Goal: Information Seeking & Learning: Learn about a topic

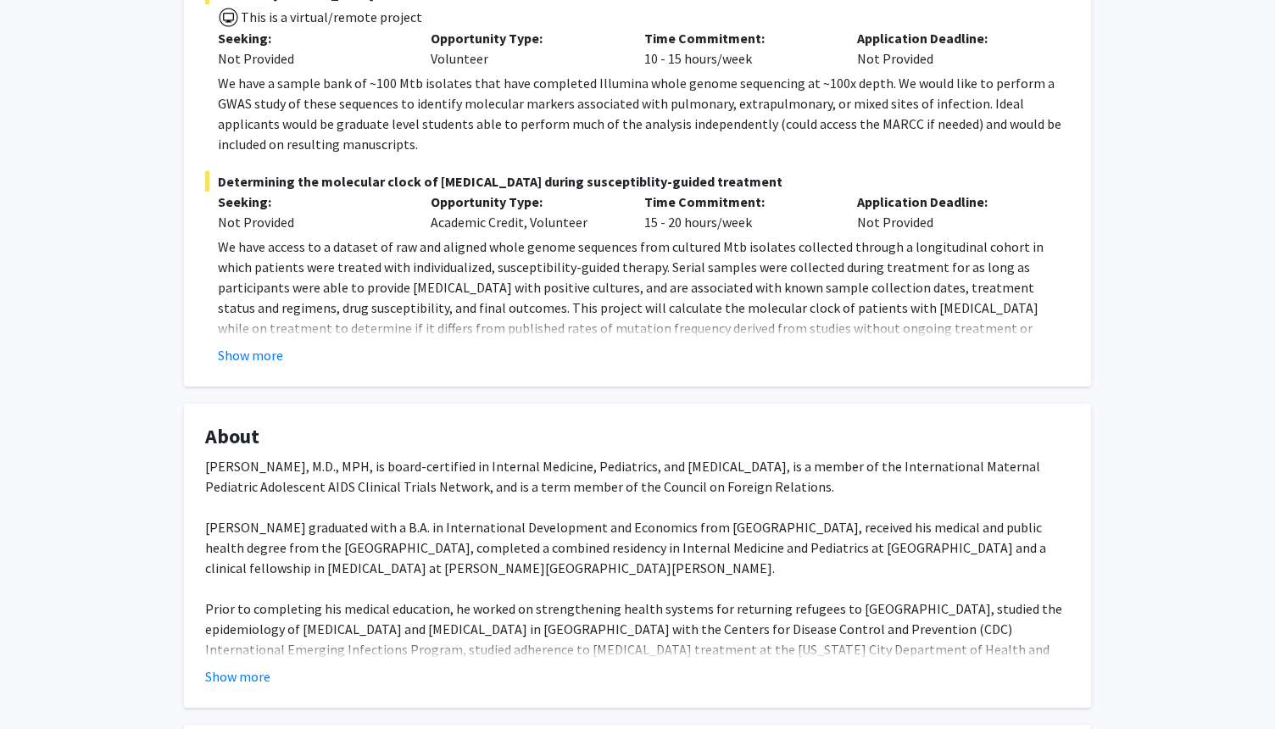
scroll to position [555, 0]
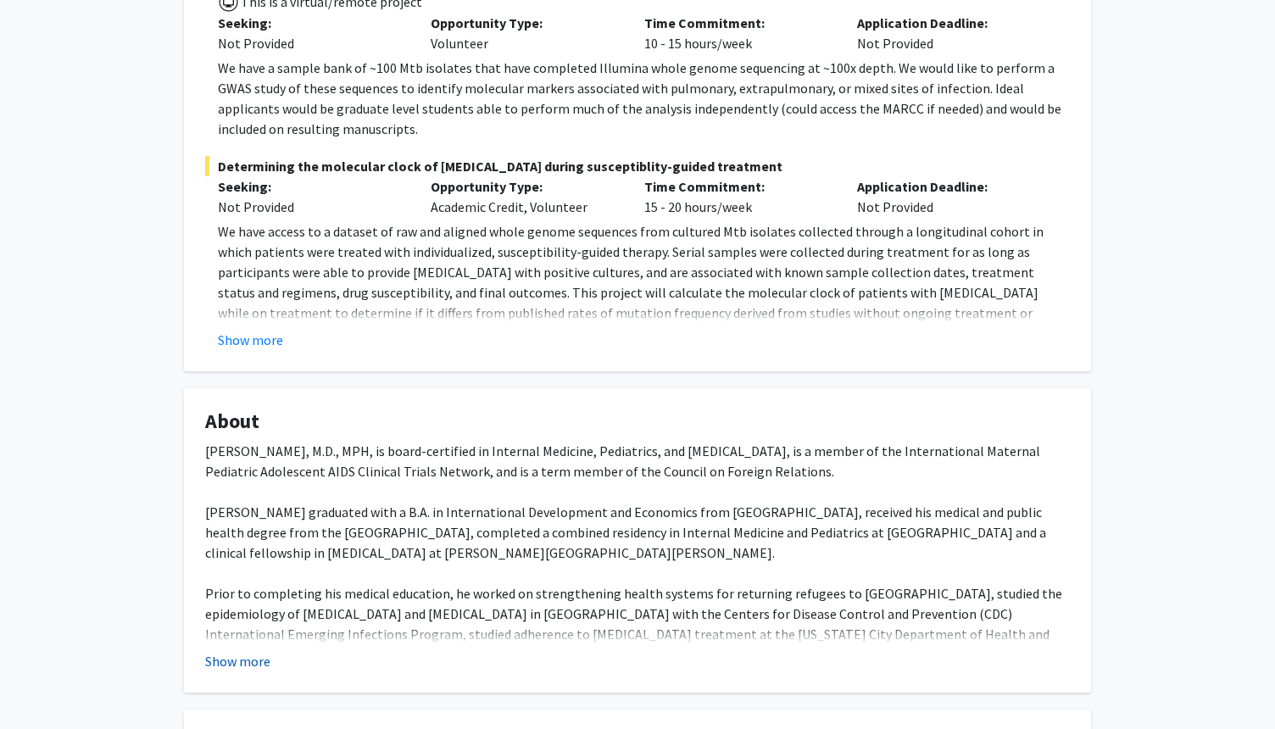
click at [251, 651] on button "Show more" at bounding box center [237, 661] width 65 height 20
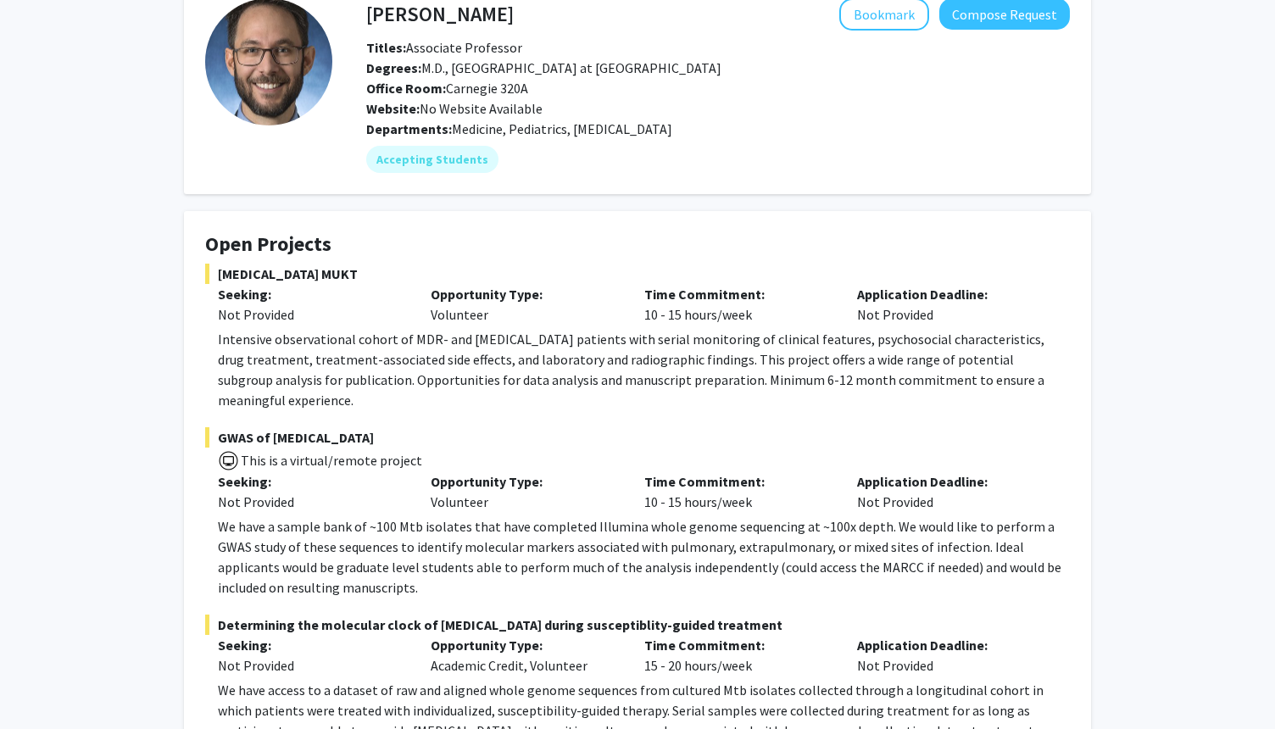
scroll to position [0, 0]
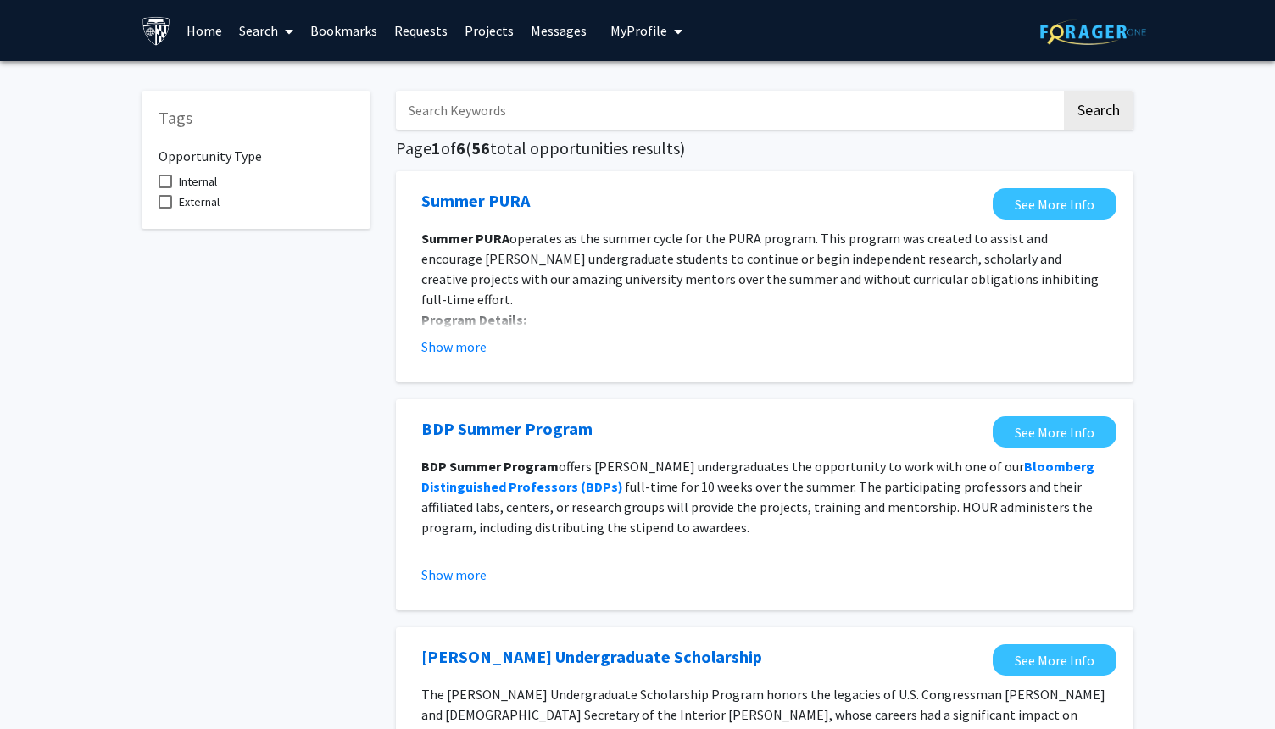
click at [163, 198] on span at bounding box center [166, 202] width 14 height 14
click at [164, 209] on input "External" at bounding box center [164, 209] width 1 height 1
checkbox input "true"
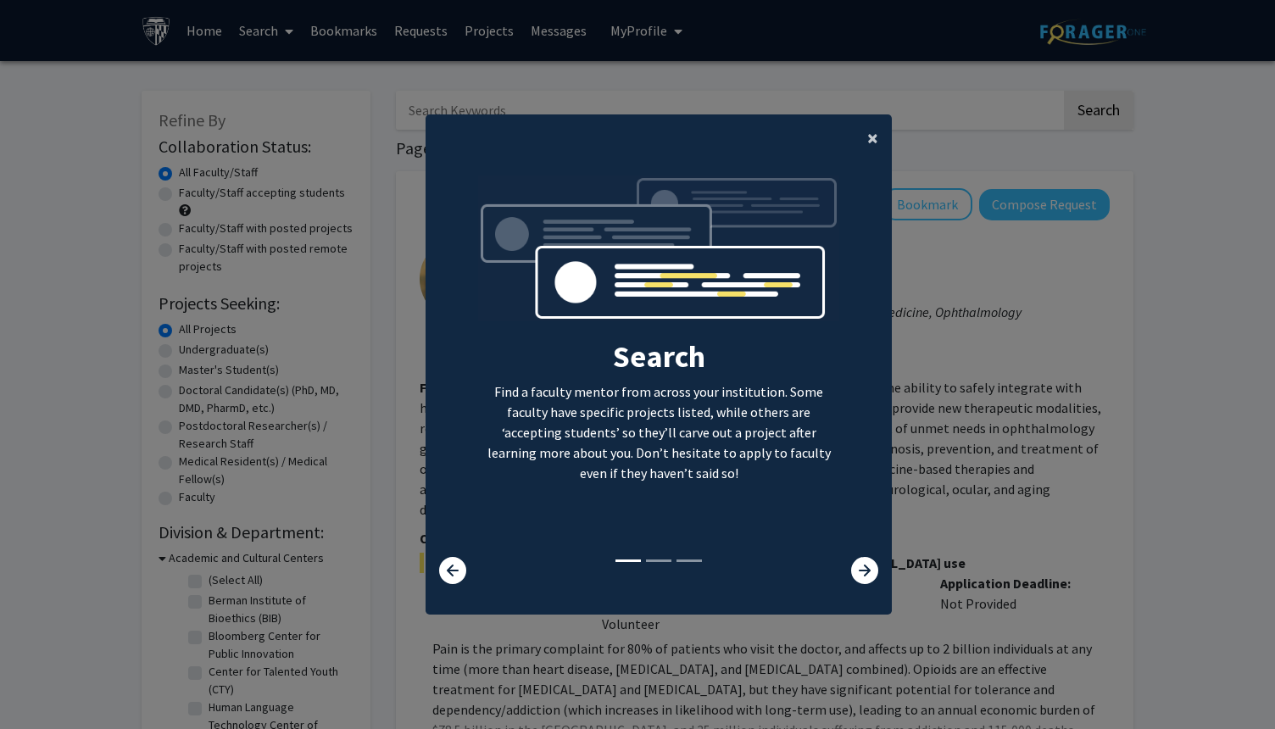
click at [870, 140] on span "×" at bounding box center [872, 138] width 11 height 26
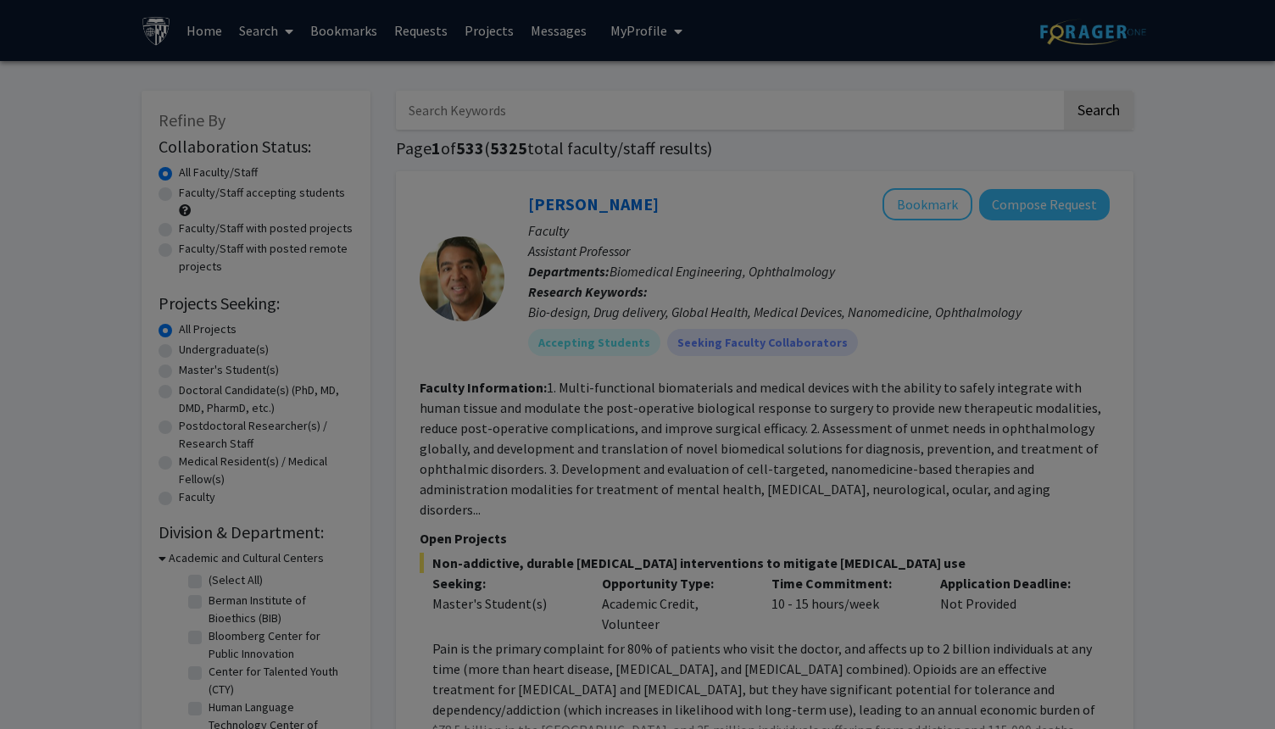
click at [870, 140] on div "Search Find a faculty mentor from across your institution. Some faculty have sp…" at bounding box center [658, 196] width 465 height 382
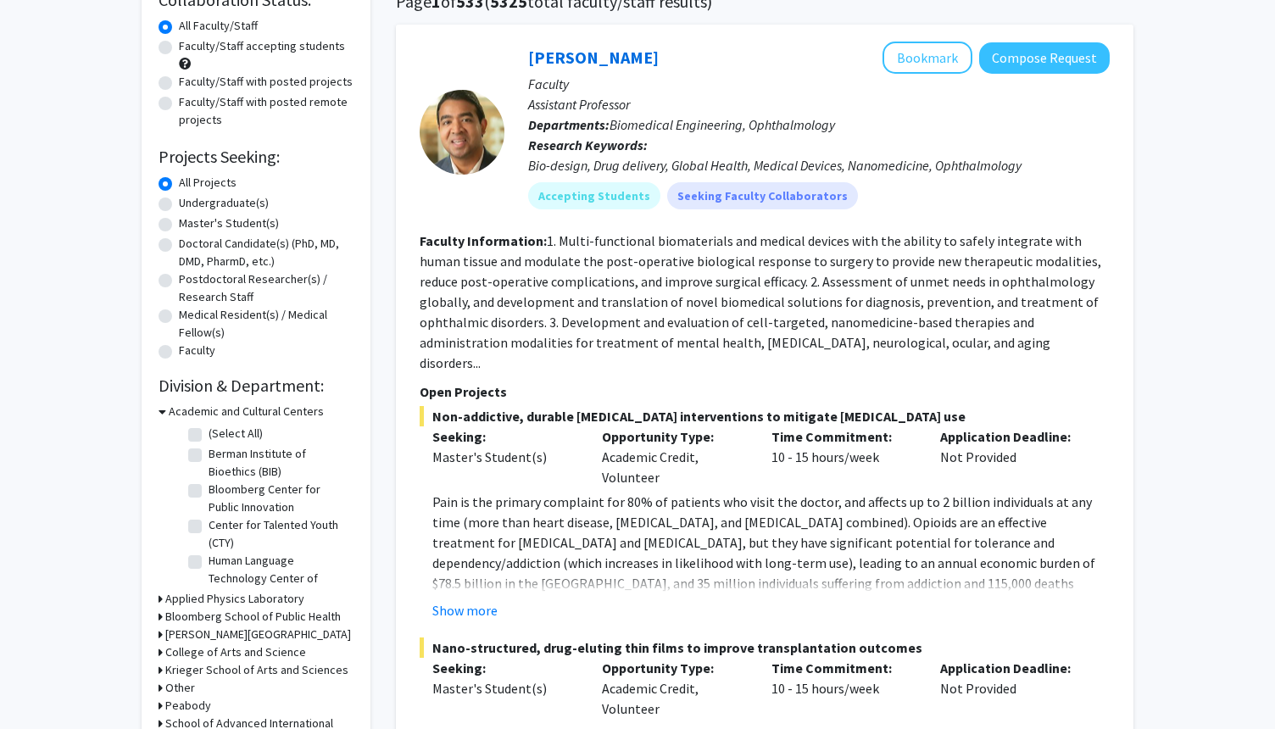
scroll to position [170, 0]
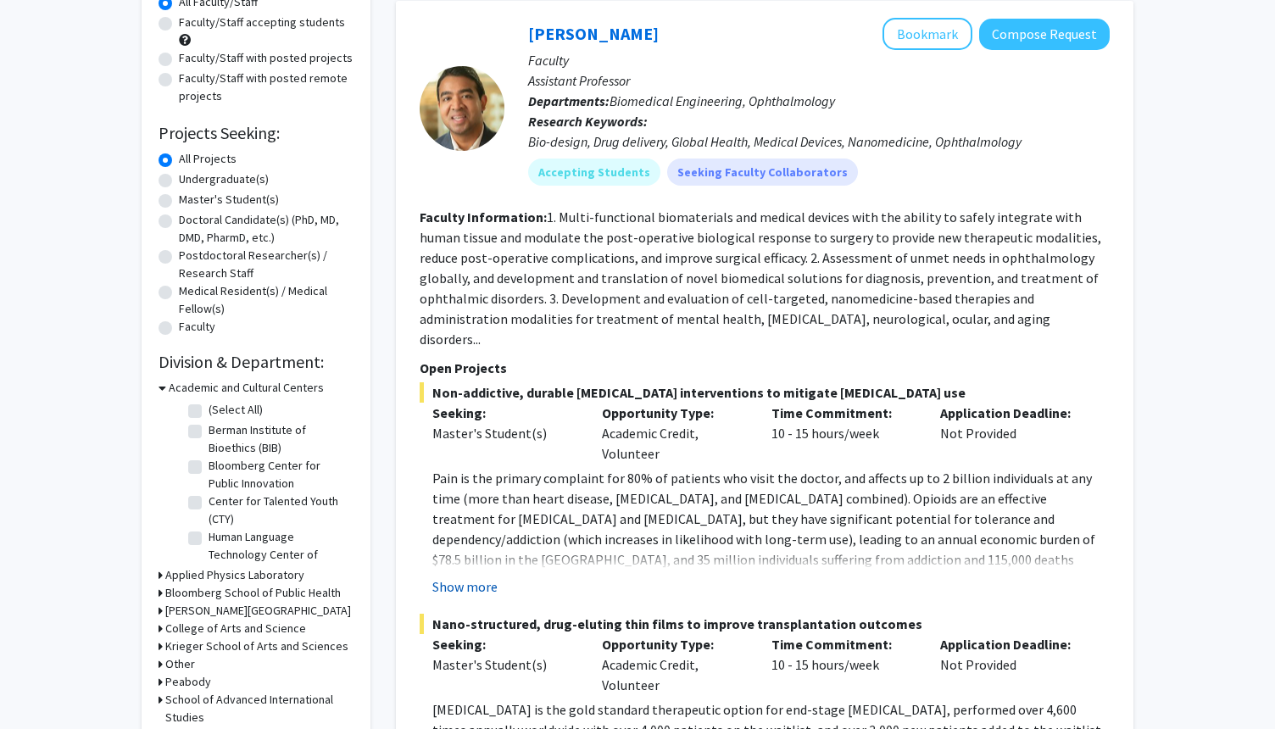
click at [469, 577] on button "Show more" at bounding box center [464, 587] width 65 height 20
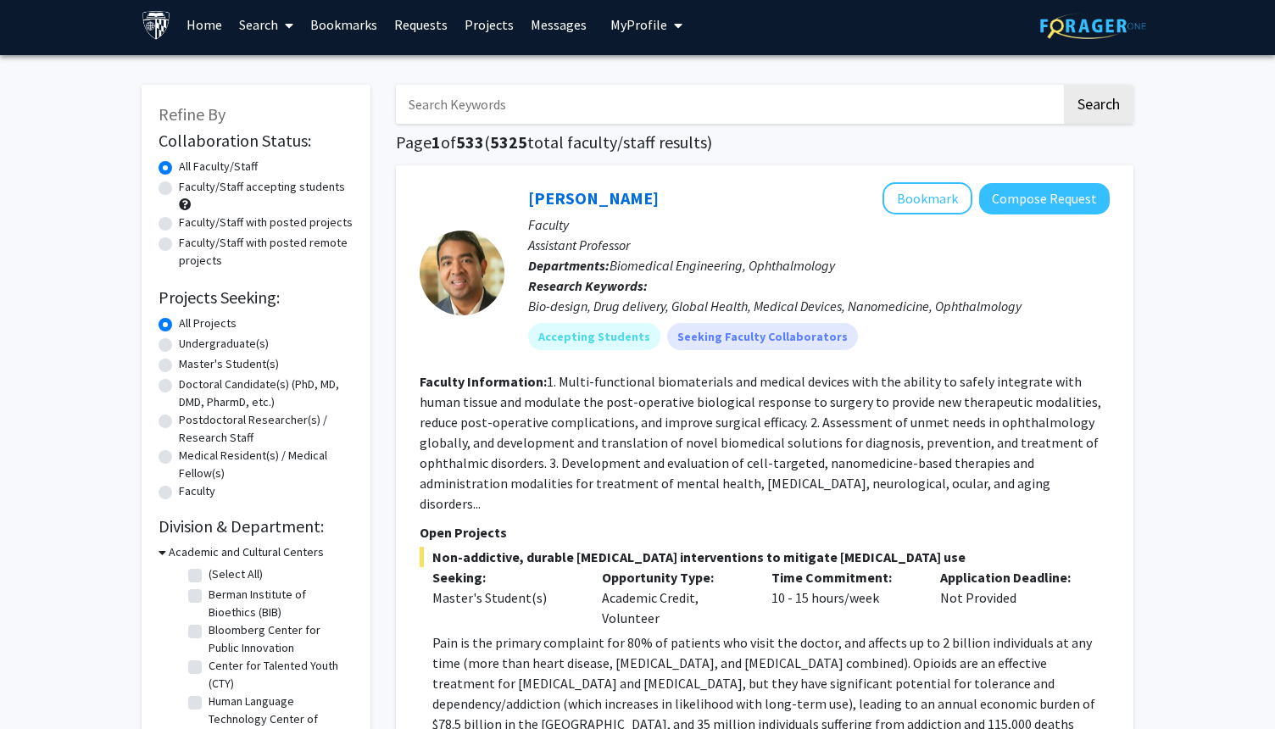
scroll to position [4, 0]
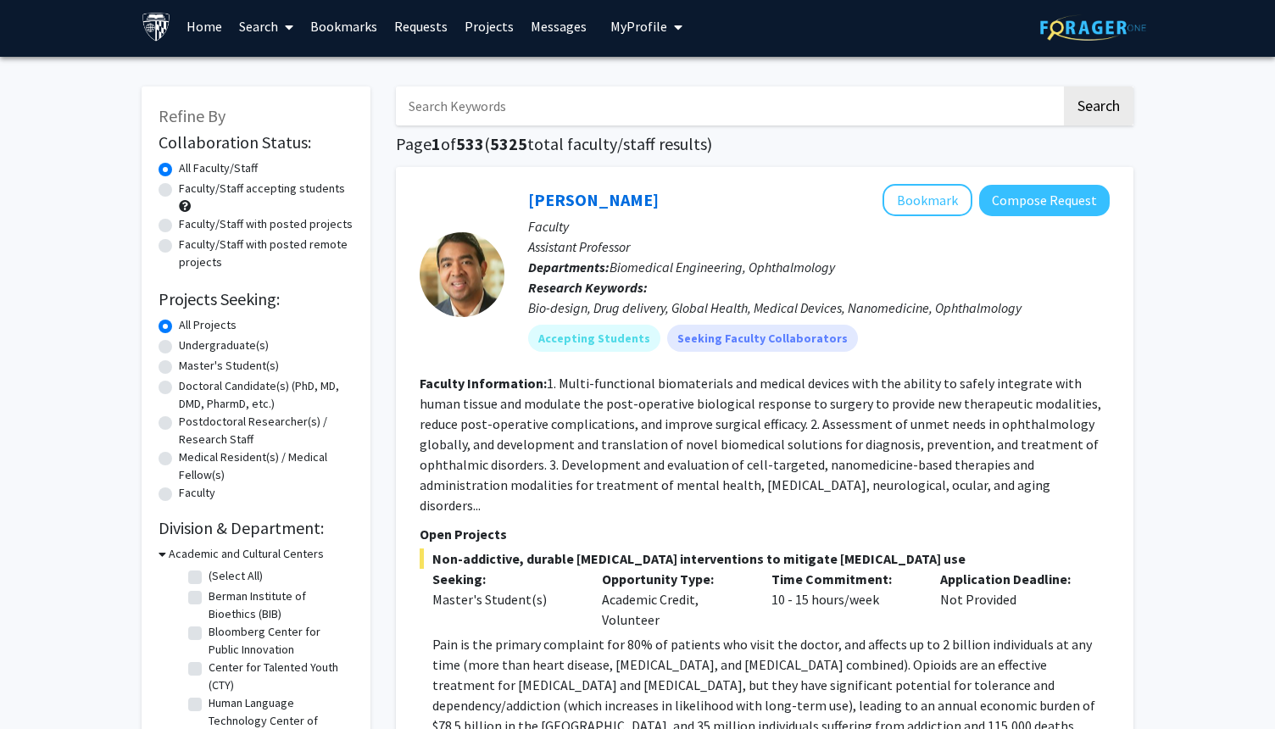
click at [179, 239] on label "Faculty/Staff with posted remote projects" at bounding box center [266, 254] width 175 height 36
click at [179, 239] on input "Faculty/Staff with posted remote projects" at bounding box center [184, 241] width 11 height 11
radio input "true"
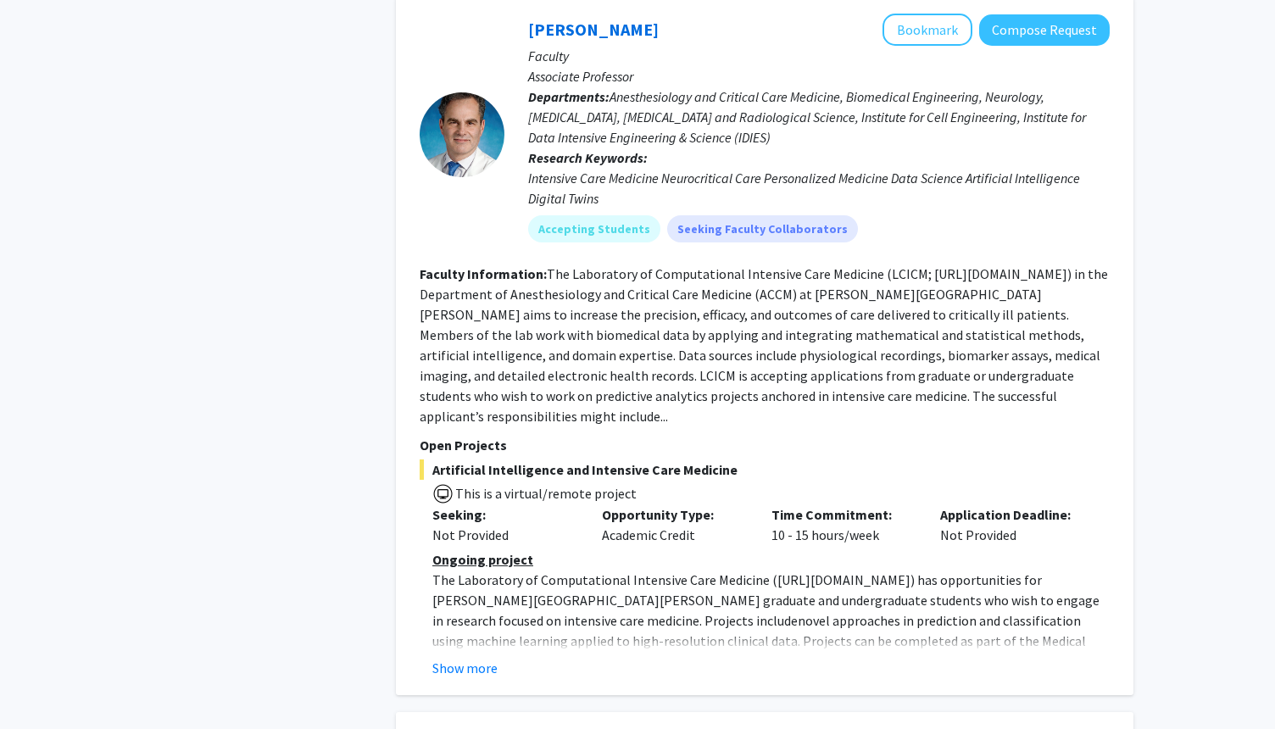
scroll to position [940, 0]
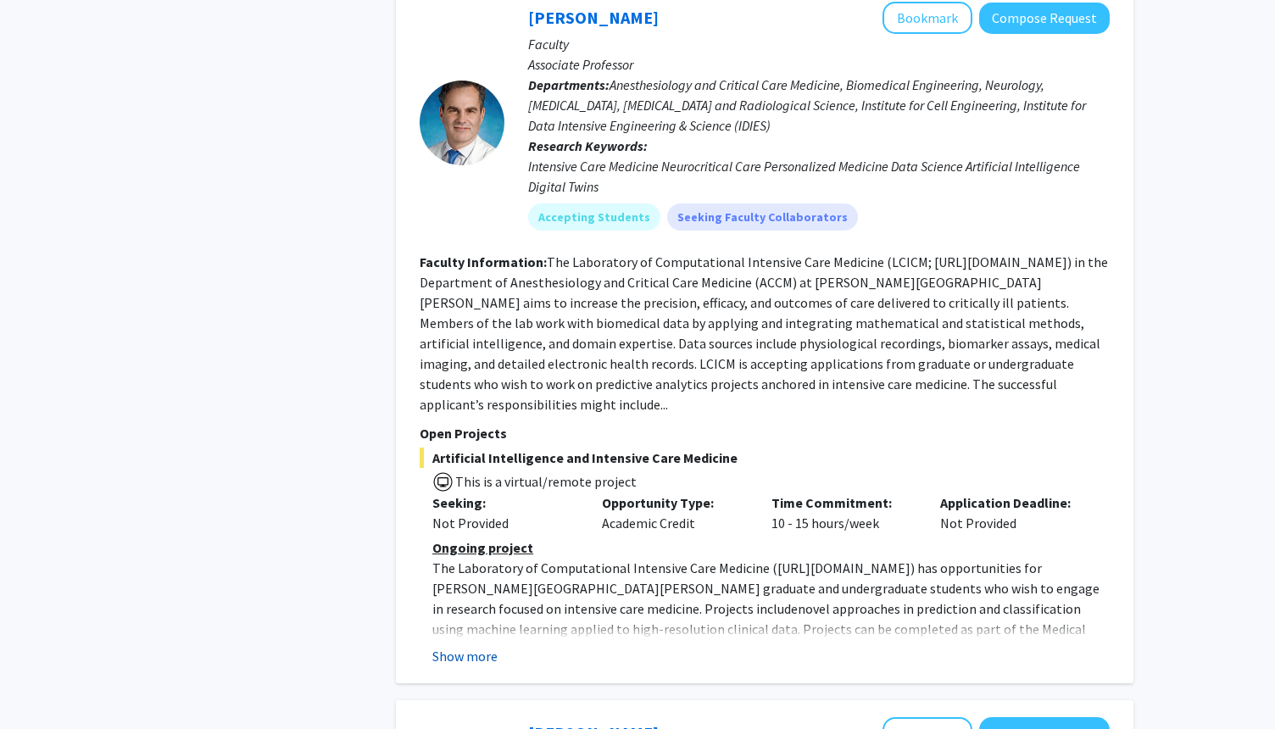
click at [466, 646] on button "Show more" at bounding box center [464, 656] width 65 height 20
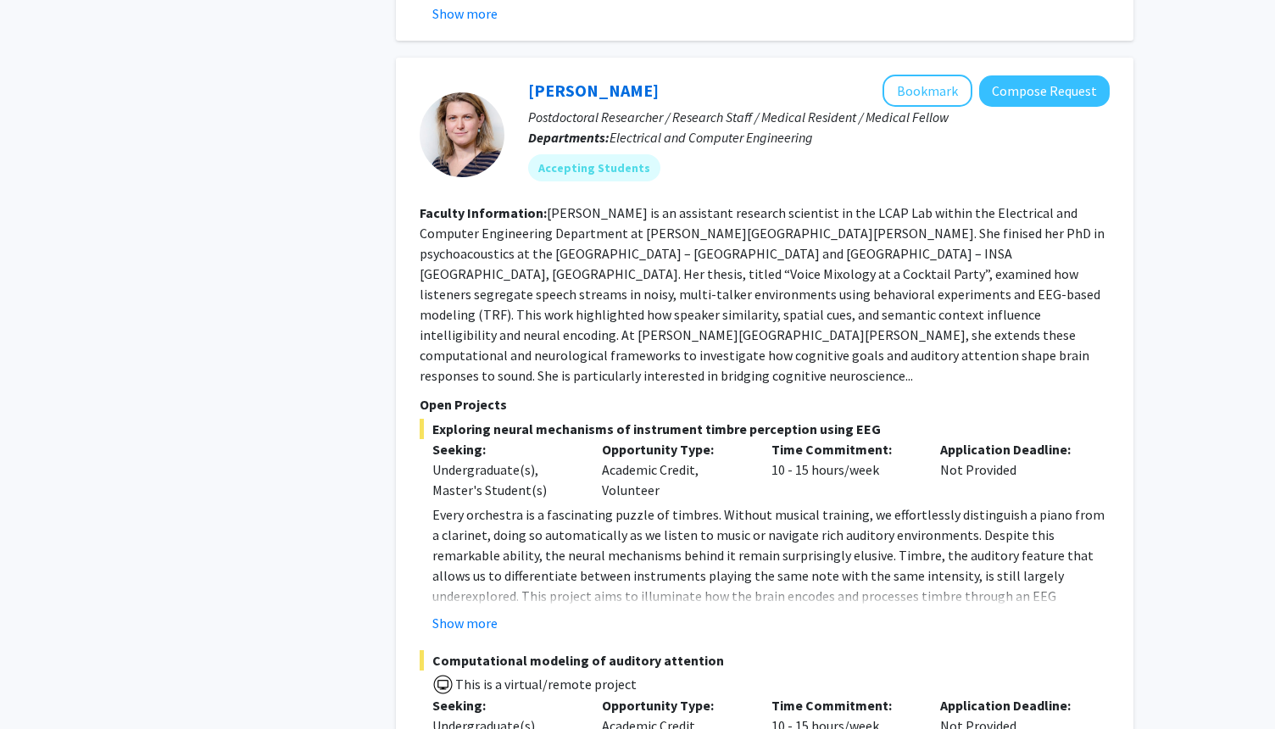
scroll to position [4396, 0]
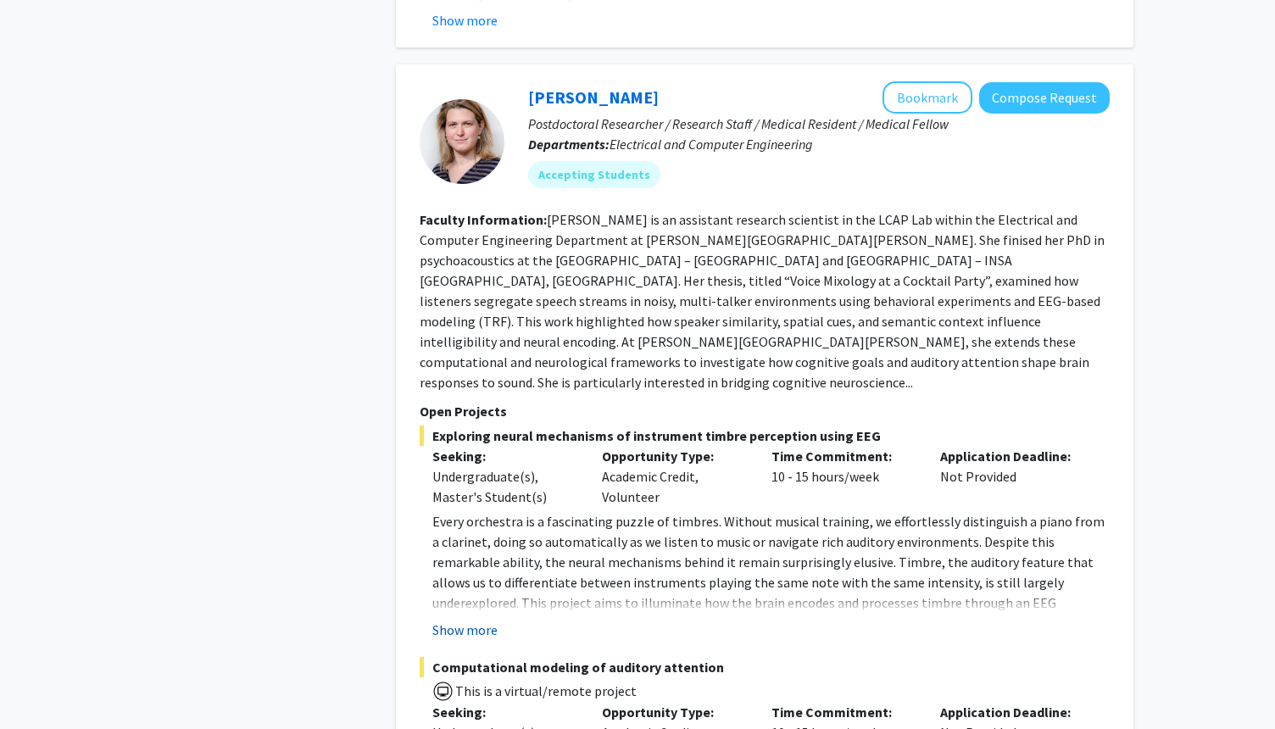
click at [487, 620] on button "Show more" at bounding box center [464, 630] width 65 height 20
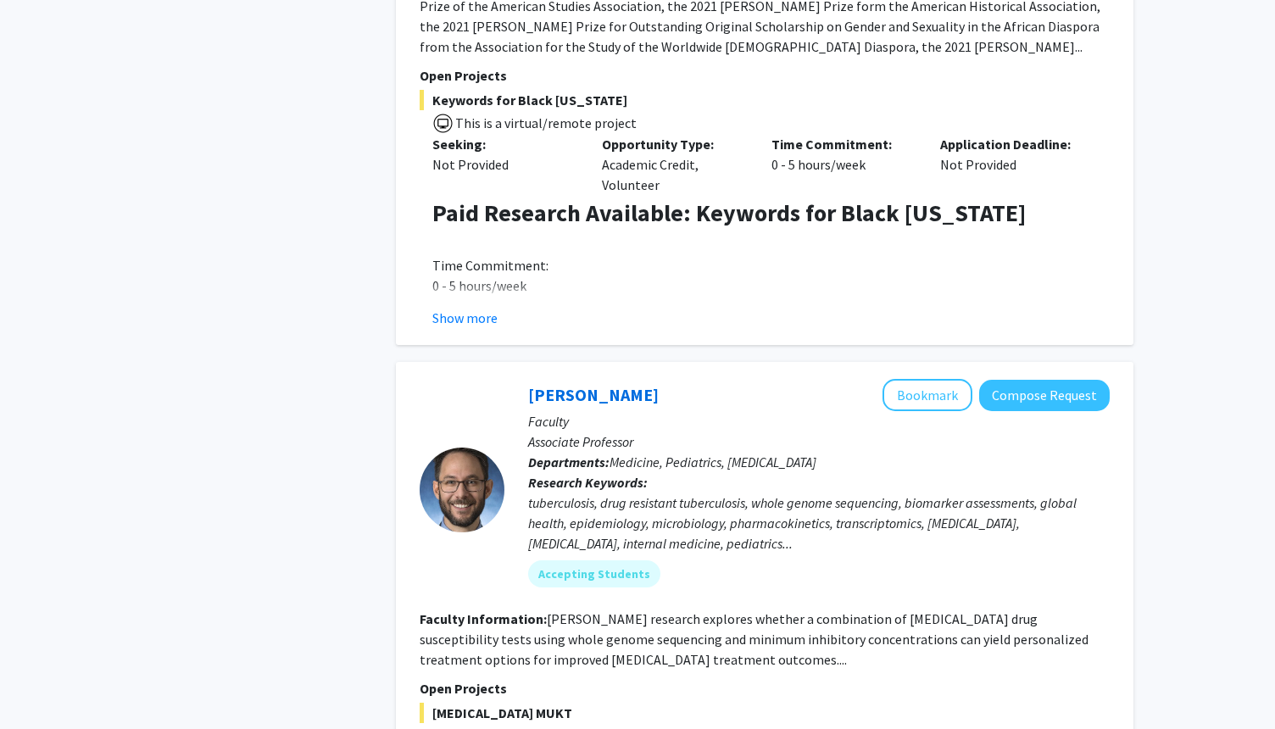
scroll to position [6179, 0]
